Goal: Task Accomplishment & Management: Use online tool/utility

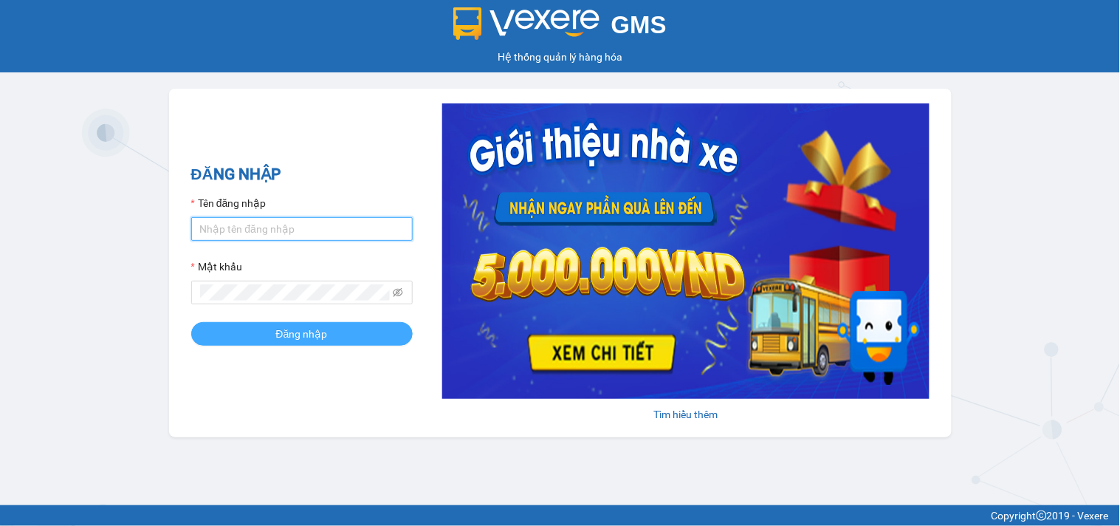
type input "omi.quythao"
drag, startPoint x: 291, startPoint y: 338, endPoint x: 266, endPoint y: 333, distance: 25.6
click at [290, 338] on span "Đăng nhập" at bounding box center [302, 334] width 52 height 16
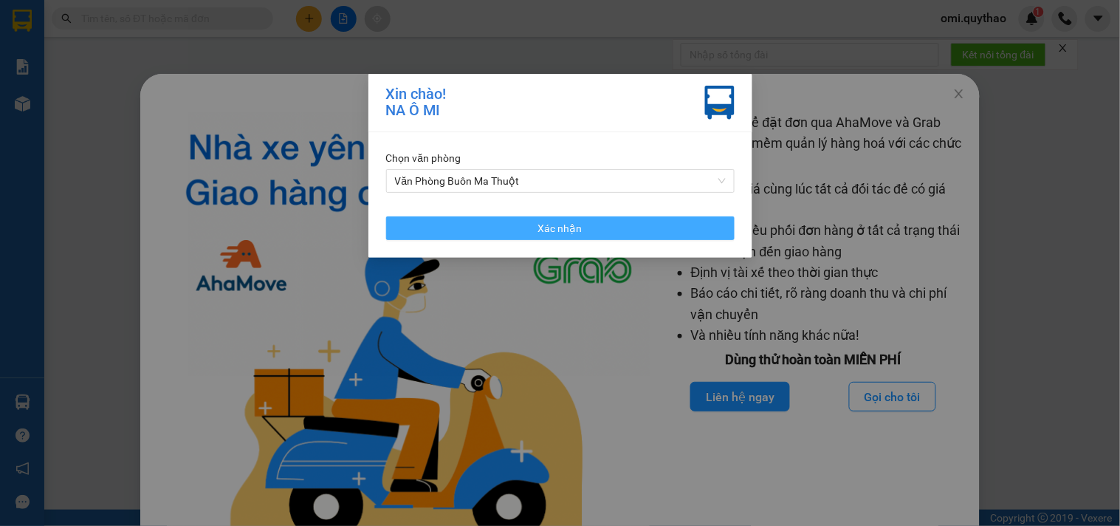
click at [493, 222] on button "Xác nhận" at bounding box center [560, 228] width 349 height 24
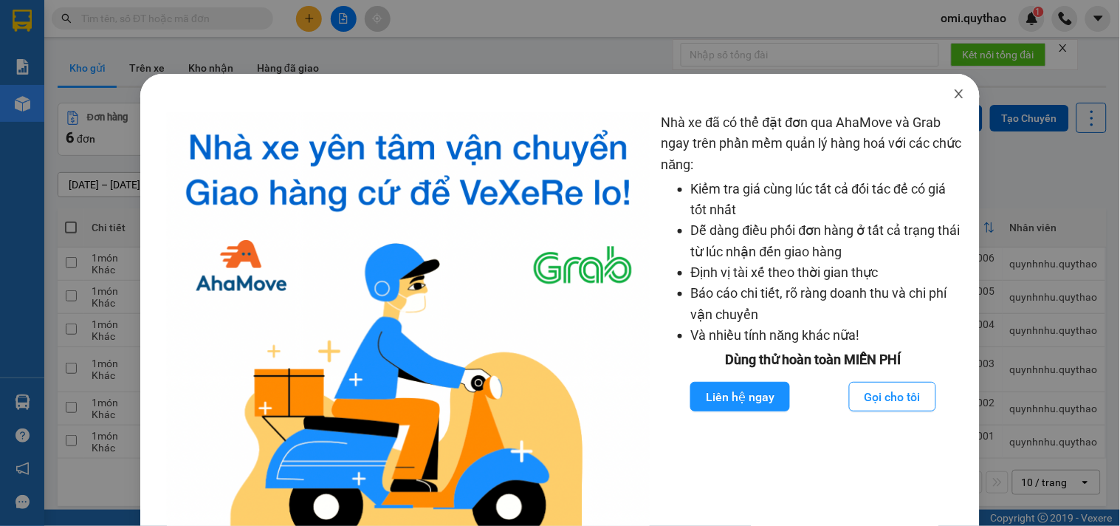
click at [953, 94] on icon "close" at bounding box center [959, 94] width 12 height 12
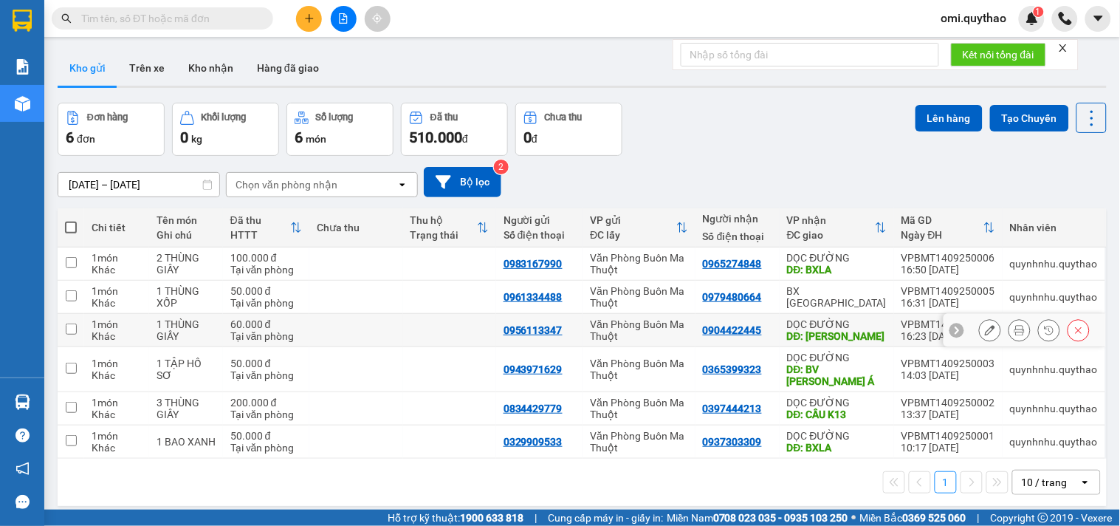
scroll to position [68, 0]
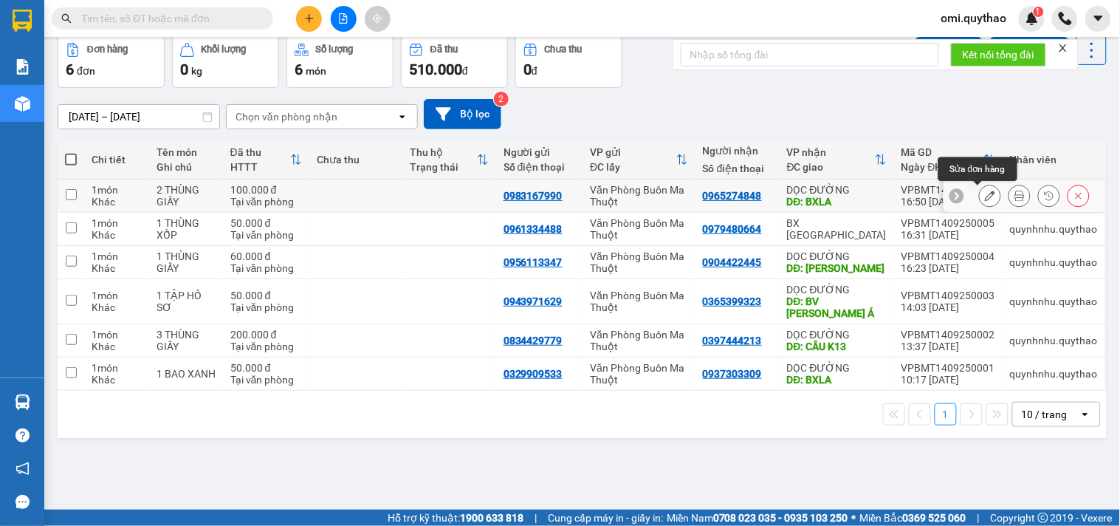
click at [985, 192] on icon at bounding box center [990, 196] width 10 height 10
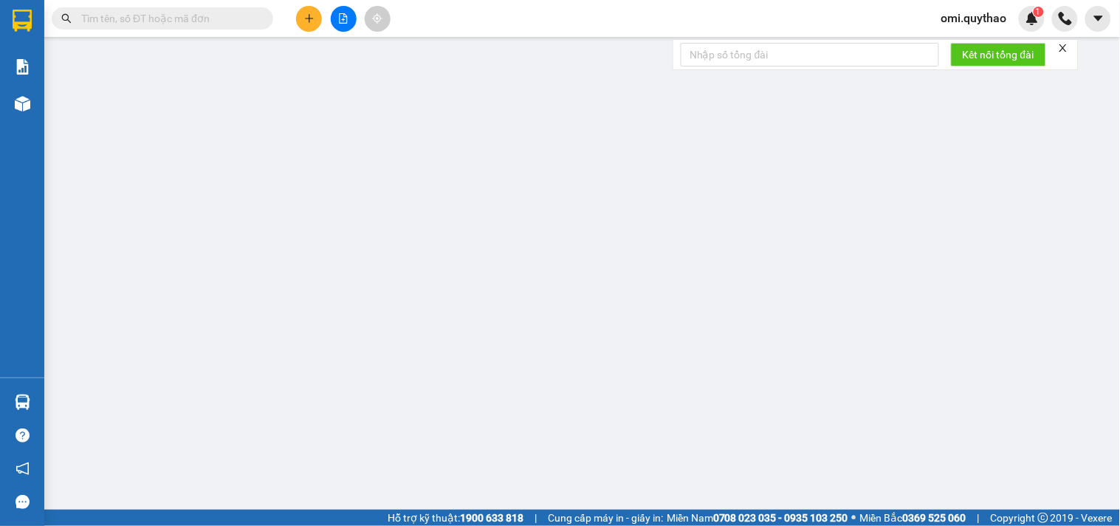
type input "0983167990"
type input "0965274848"
type input "BXLA"
type input "100.000"
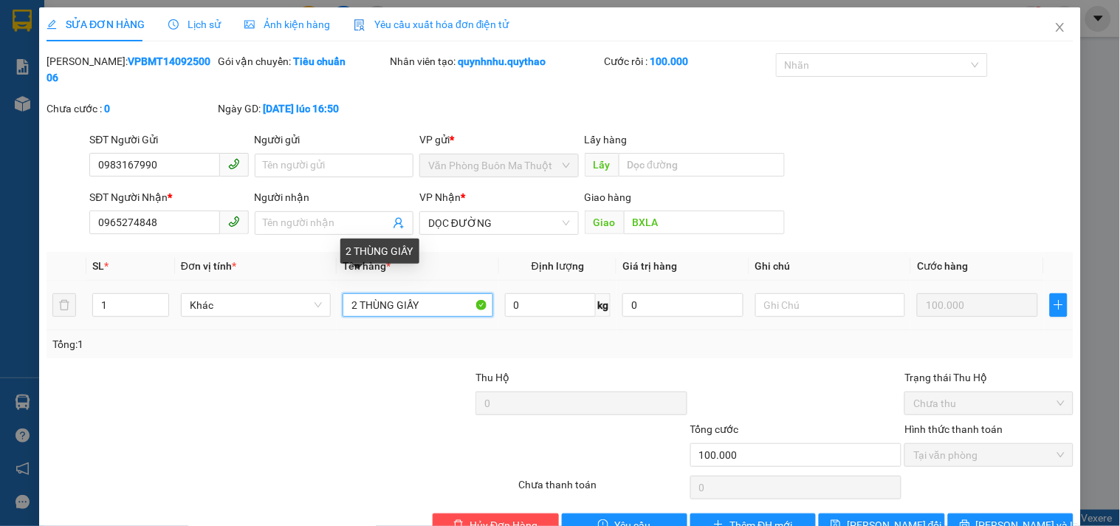
click at [425, 293] on input "2 THÙNG GIẤY" at bounding box center [418, 305] width 150 height 24
type input "2 THÙNG GIẤY"
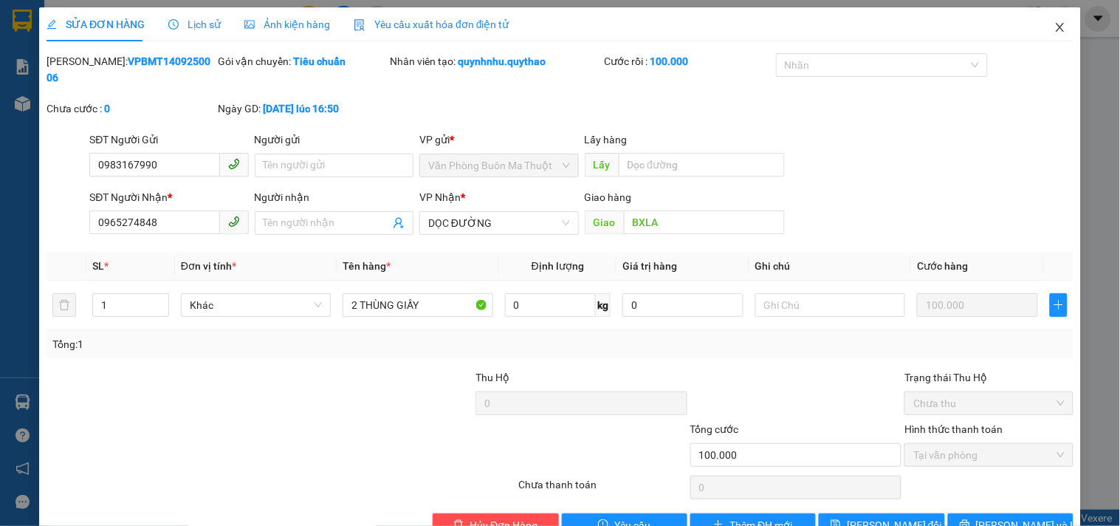
click at [1054, 32] on icon "close" at bounding box center [1060, 27] width 12 height 12
